Goal: Check status: Check status

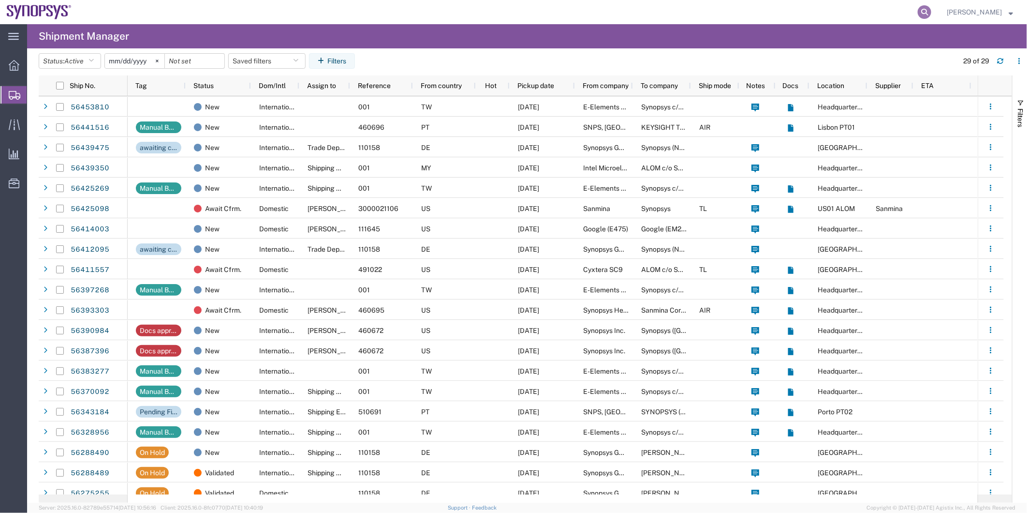
click at [928, 11] on icon at bounding box center [925, 12] width 14 height 14
drag, startPoint x: 810, startPoint y: 16, endPoint x: 737, endPoint y: 10, distance: 72.8
click at [737, 10] on input "search" at bounding box center [771, 11] width 294 height 23
paste input "391740856949"
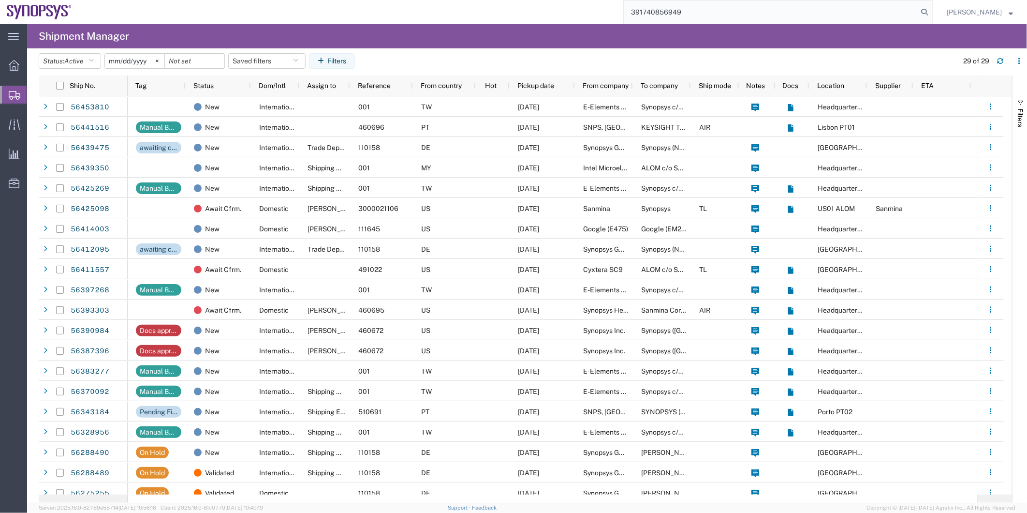
type input "391740856949"
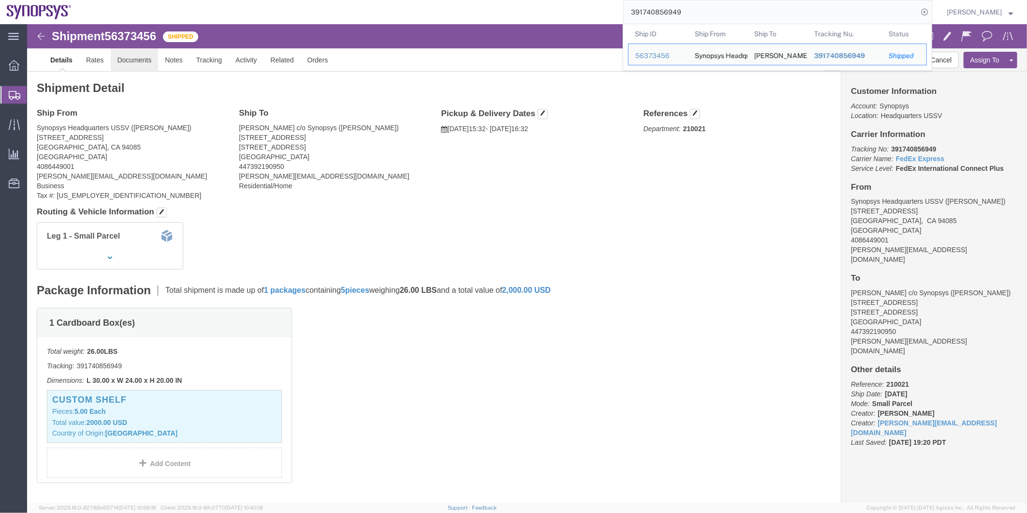
click link "Documents"
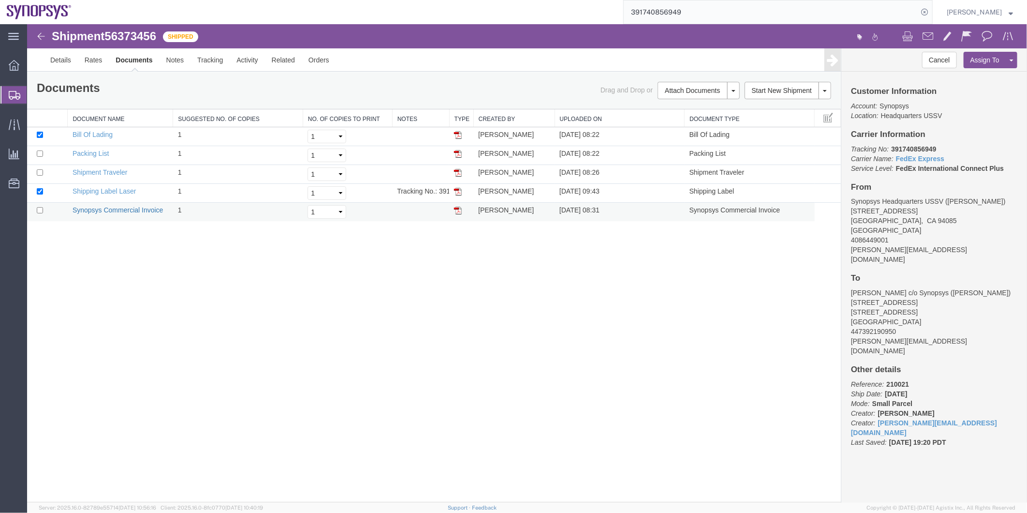
click at [117, 207] on link "Synopsys Commercial Invoice" at bounding box center [117, 210] width 91 height 8
